Goal: Information Seeking & Learning: Understand process/instructions

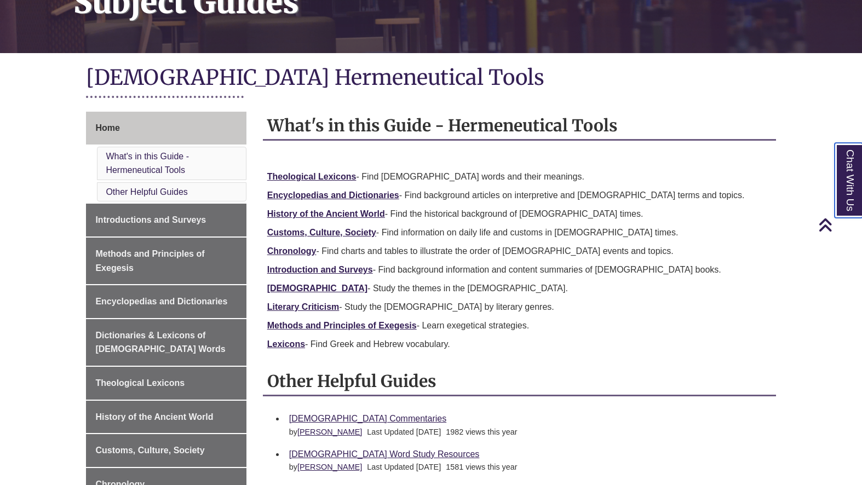
scroll to position [193, 0]
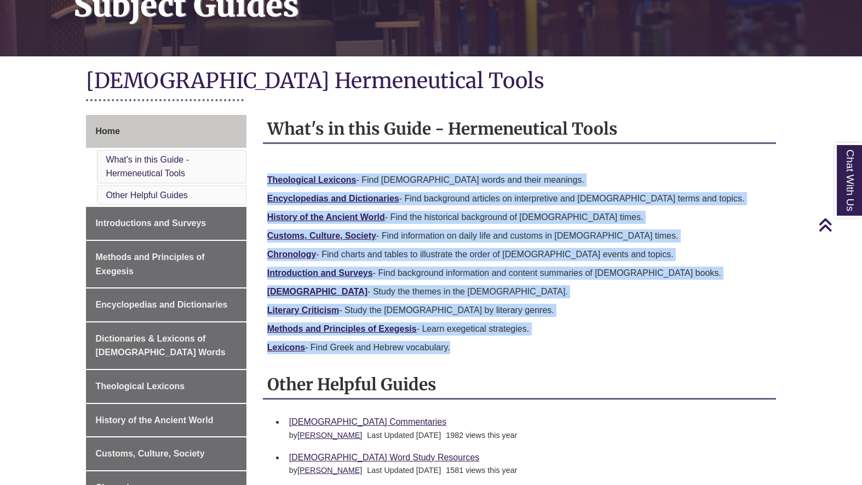
drag, startPoint x: 450, startPoint y: 349, endPoint x: 265, endPoint y: 180, distance: 251.1
click at [265, 180] on div "Theological Lexicons - Find Bible words and their meanings. Encyclopedias and D…" at bounding box center [519, 257] width 513 height 205
copy div "Theological Lexicons - Find Bible words and their meanings. Encyclopedias and D…"
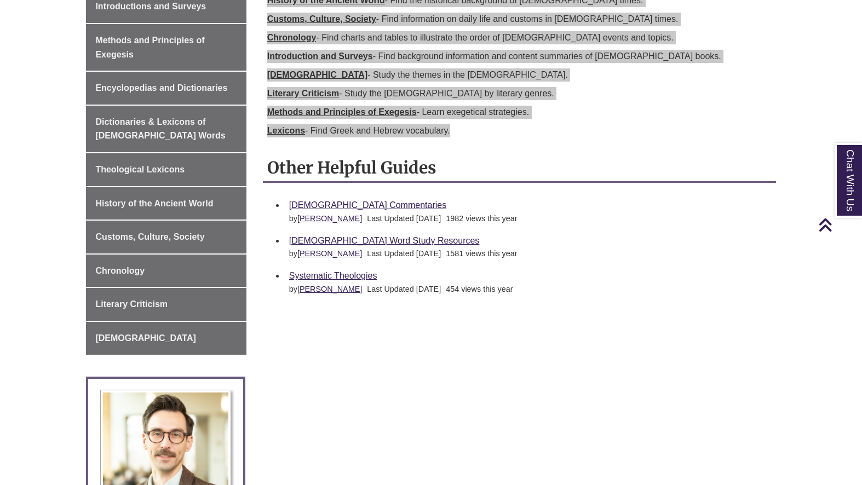
scroll to position [437, 0]
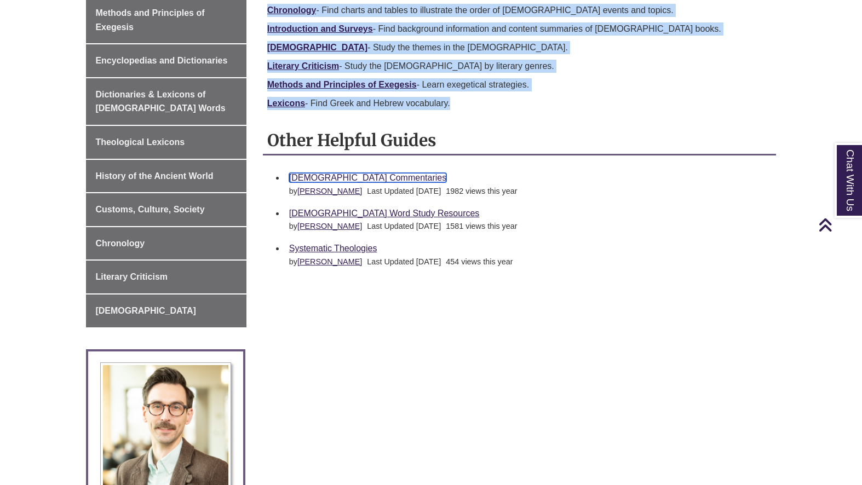
click at [344, 177] on link "[DEMOGRAPHIC_DATA] Commentaries" at bounding box center [367, 177] width 157 height 9
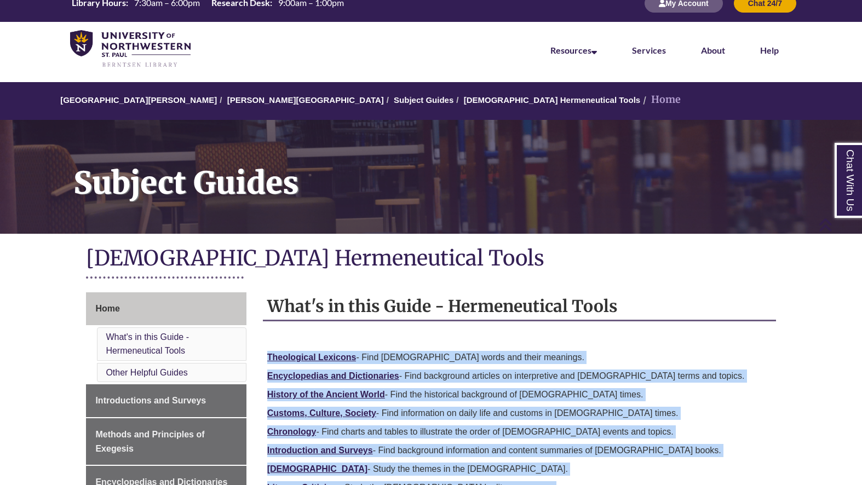
scroll to position [0, 0]
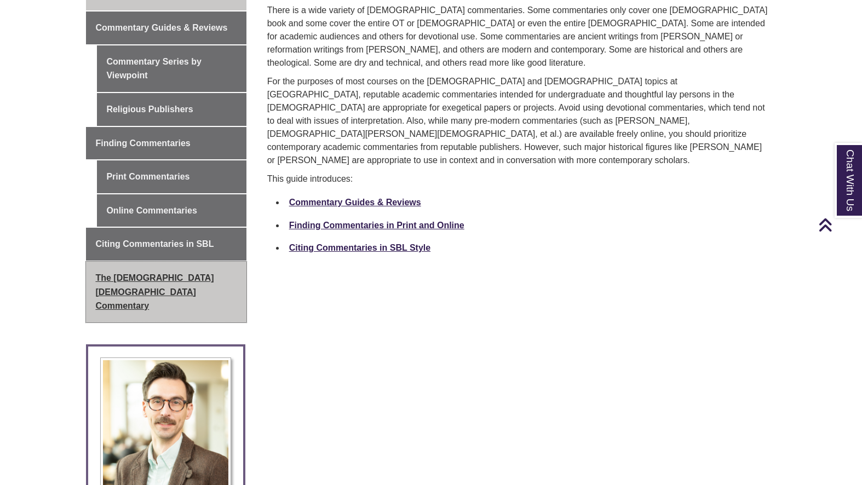
scroll to position [345, 0]
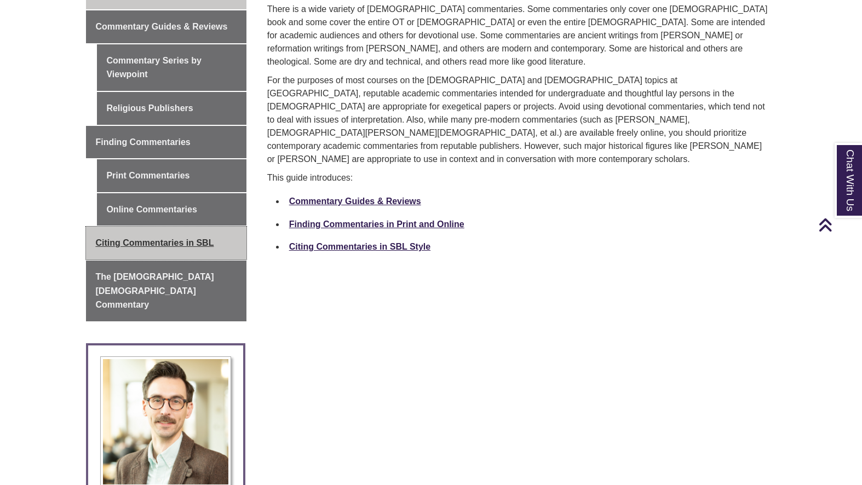
click at [188, 238] on span "Citing Commentaries in SBL" at bounding box center [154, 242] width 118 height 9
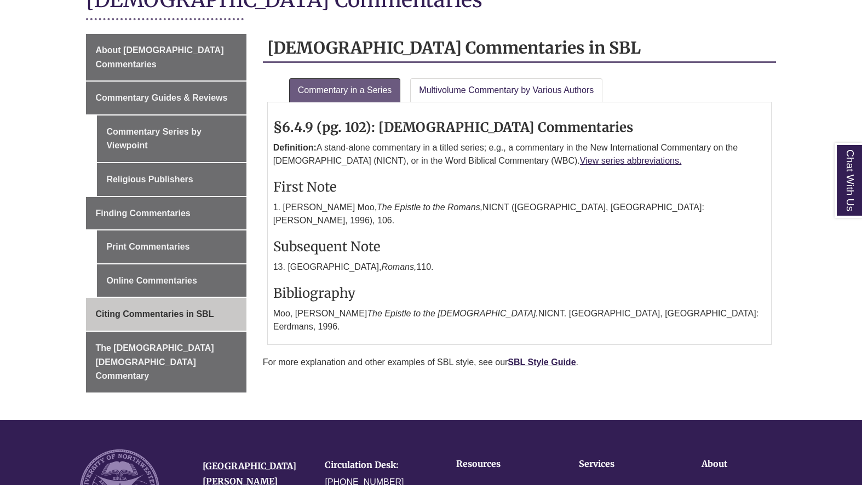
scroll to position [283, 0]
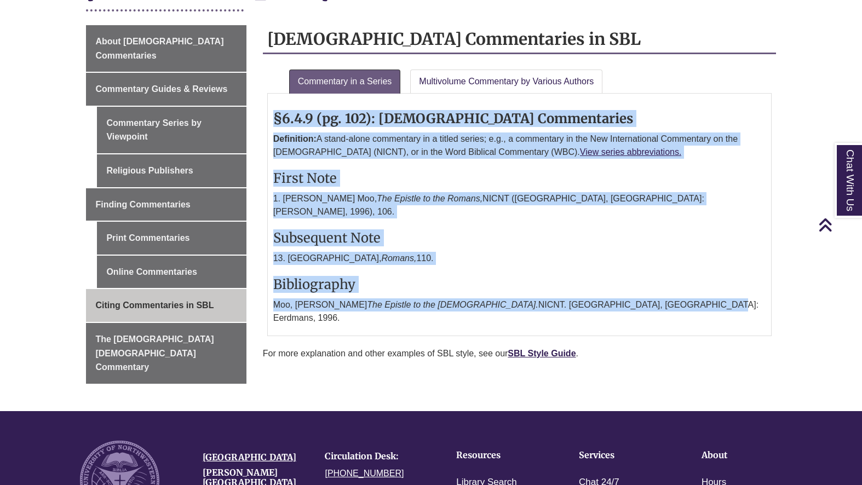
drag, startPoint x: 275, startPoint y: 117, endPoint x: 643, endPoint y: 289, distance: 406.1
click at [644, 290] on div "§6.4.9 (pg. 102): Bible Commentaries Definition: A stand-alone commentary in a …" at bounding box center [519, 214] width 492 height 231
copy div "§6.4.9 (pg. 102): Bible Commentaries Definition: A stand-alone commentary in a …"
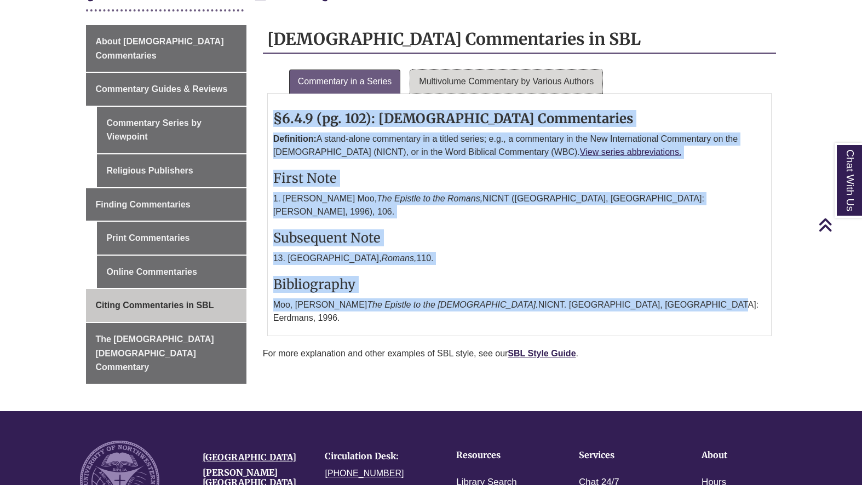
click at [443, 83] on link "Multivolume Commentary by Various Authors" at bounding box center [506, 82] width 192 height 24
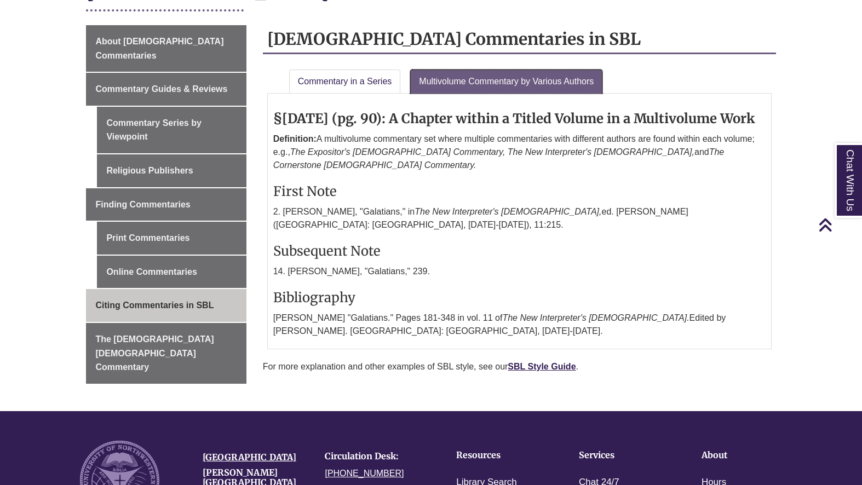
click at [443, 83] on link "Multivolume Commentary by Various Authors" at bounding box center [506, 82] width 192 height 24
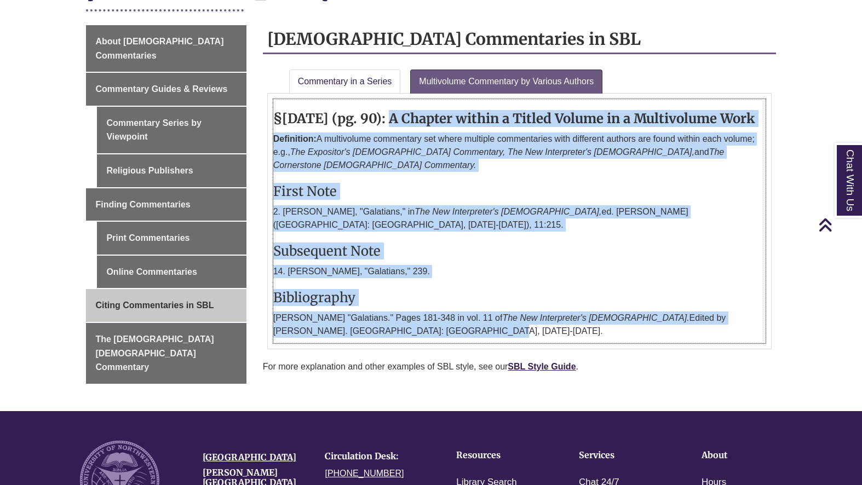
drag, startPoint x: 380, startPoint y: 119, endPoint x: 477, endPoint y: 303, distance: 208.2
click at [477, 303] on div "§6.2.23 (pg. 90): A Chapter within a Titled Volume in a Multivolume Work Defini…" at bounding box center [519, 221] width 492 height 244
copy div "A Chapter within a Titled Volume in a Multivolume Work Definition: A multivolum…"
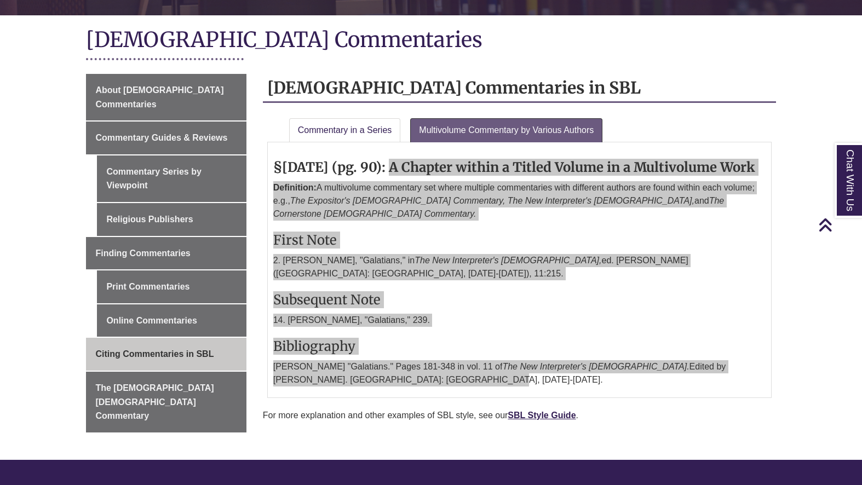
scroll to position [235, 0]
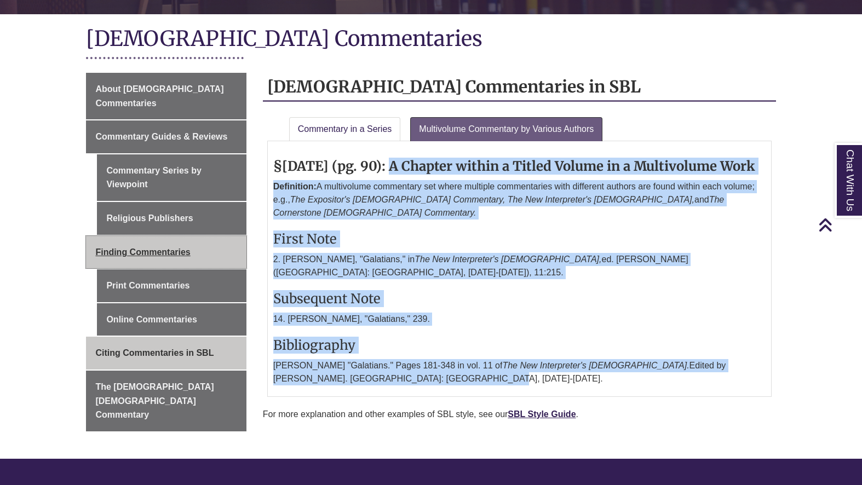
click at [130, 244] on link "Finding Commentaries" at bounding box center [166, 252] width 160 height 33
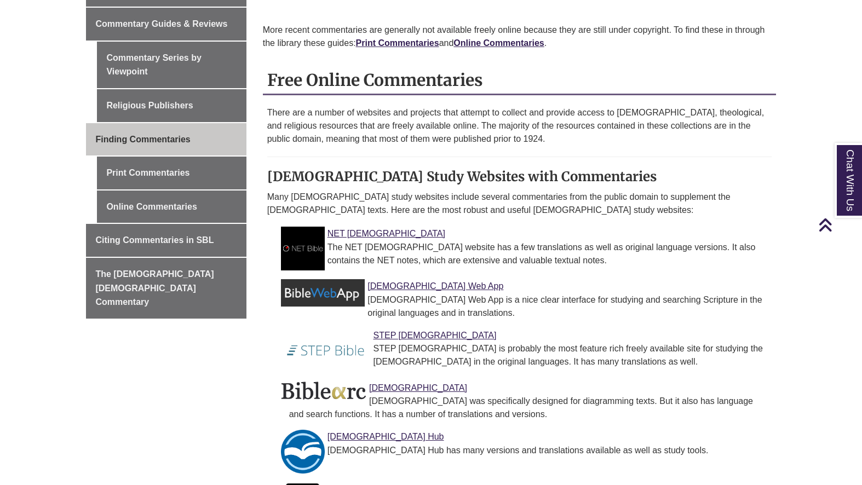
scroll to position [347, 0]
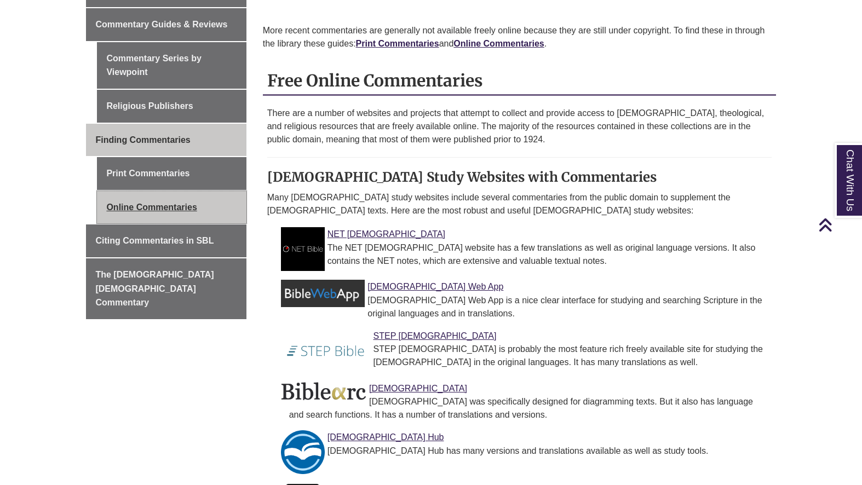
click at [180, 191] on link "Online Commentaries" at bounding box center [171, 207] width 149 height 33
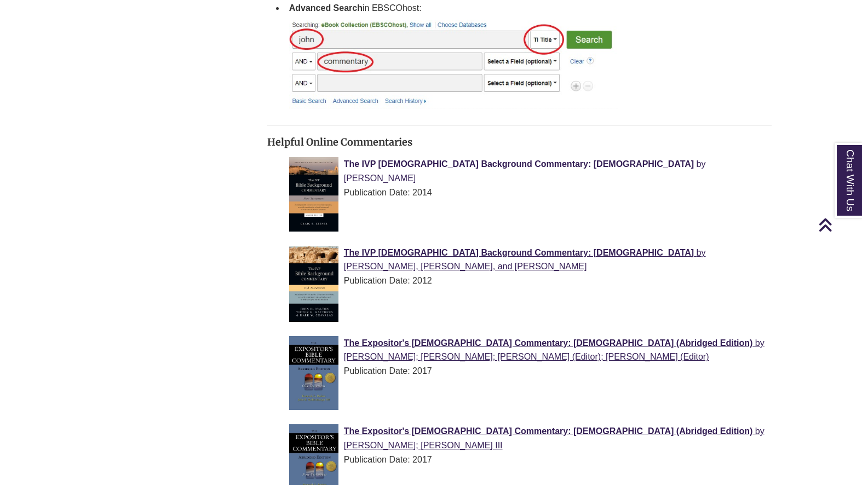
scroll to position [1194, 0]
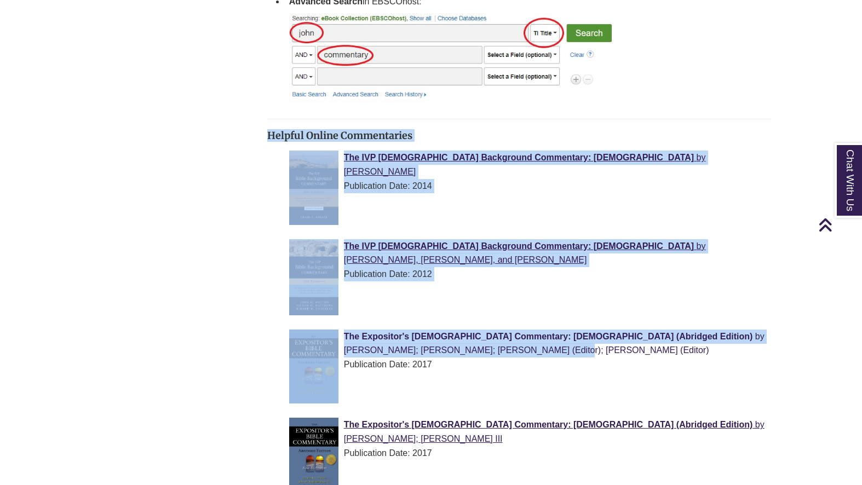
drag, startPoint x: 269, startPoint y: 106, endPoint x: 390, endPoint y: 319, distance: 245.0
click at [469, 259] on div "The IVP Bible Background Commentary: Old Testament by John H. Walton, Victor H.…" at bounding box center [528, 280] width 478 height 82
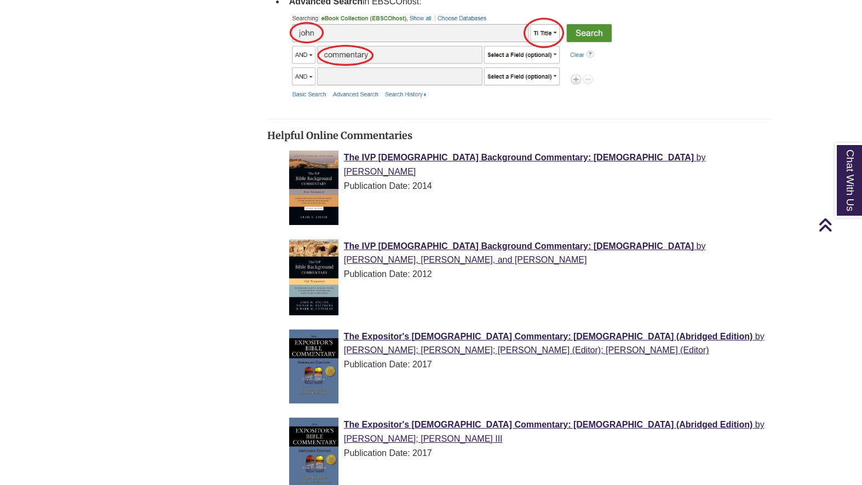
drag, startPoint x: 268, startPoint y: 105, endPoint x: 554, endPoint y: 448, distance: 447.1
copy div "Helpful Online Commentaries The IVP Bible Background Commentary: New Testament …"
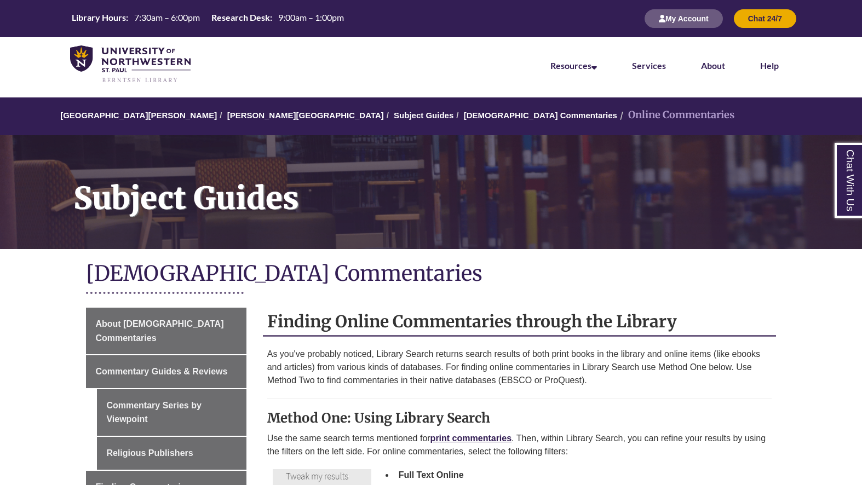
scroll to position [17, 0]
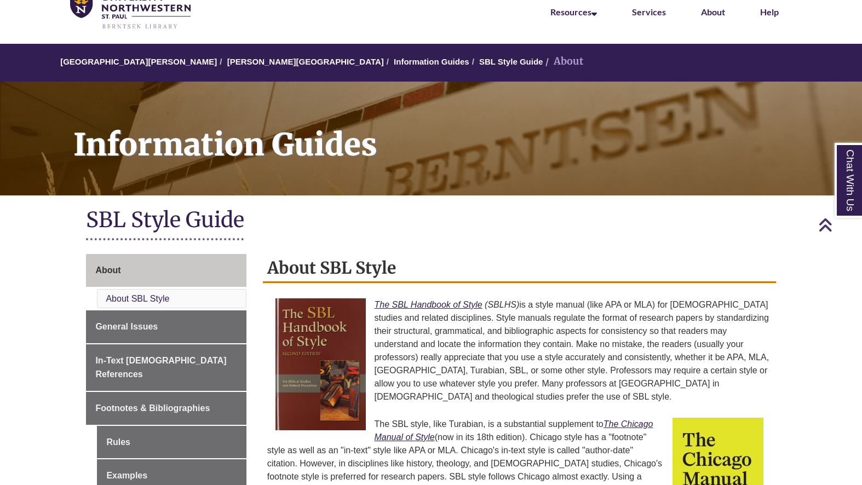
scroll to position [27, 0]
